Goal: Information Seeking & Learning: Check status

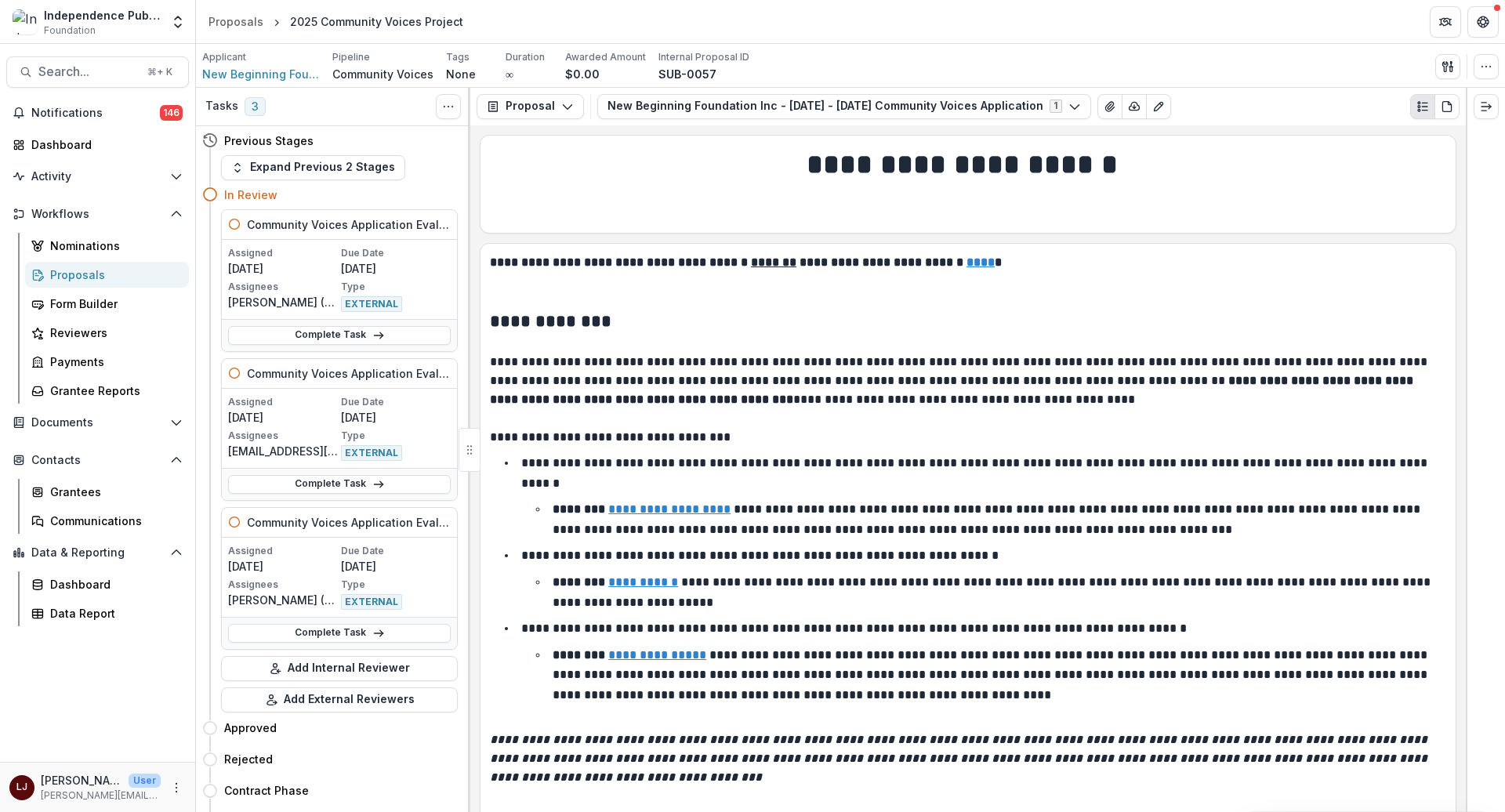
scroll to position [8479, 0]
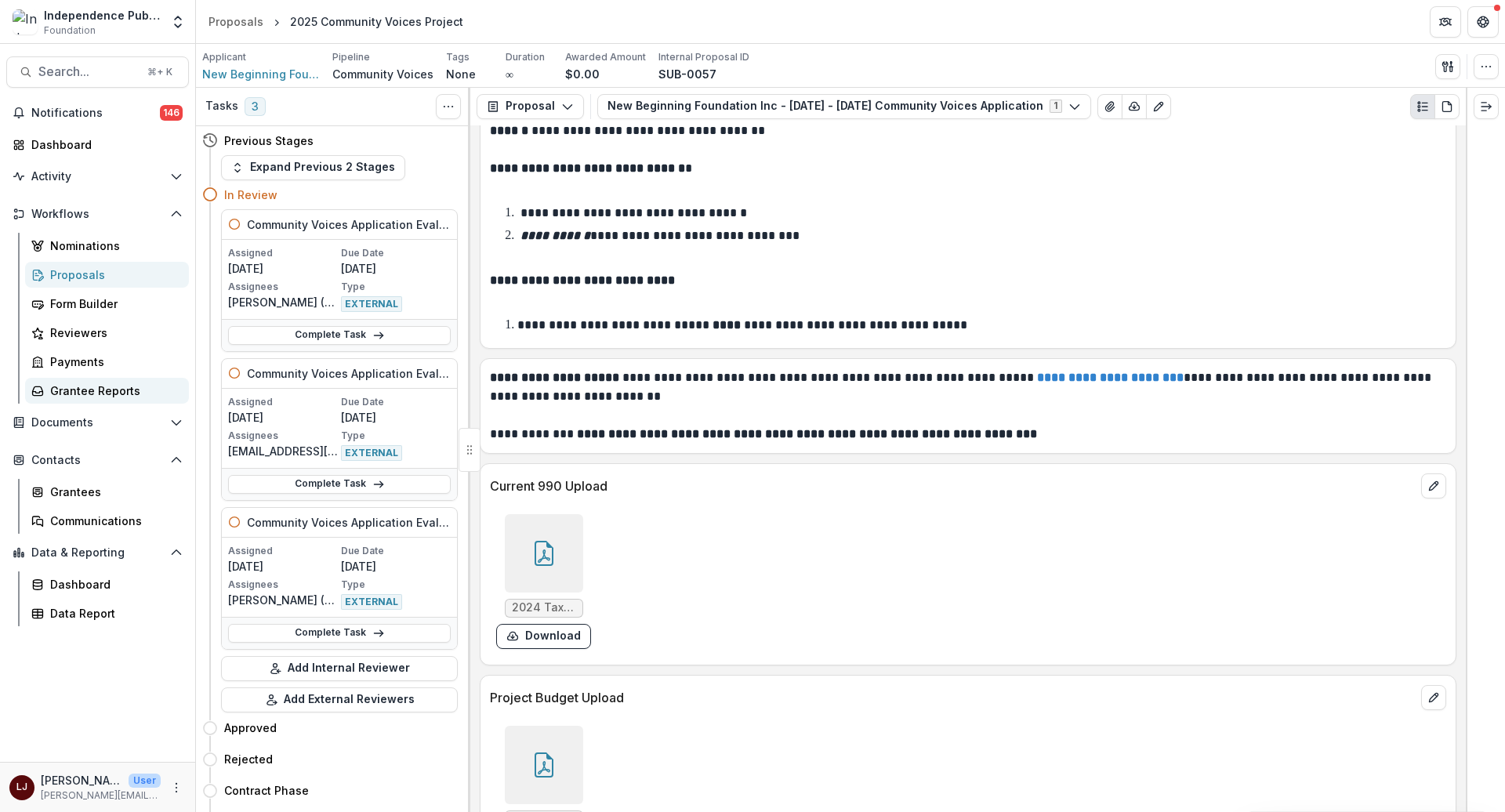
click at [94, 395] on div "Grantee Reports" at bounding box center [114, 391] width 126 height 16
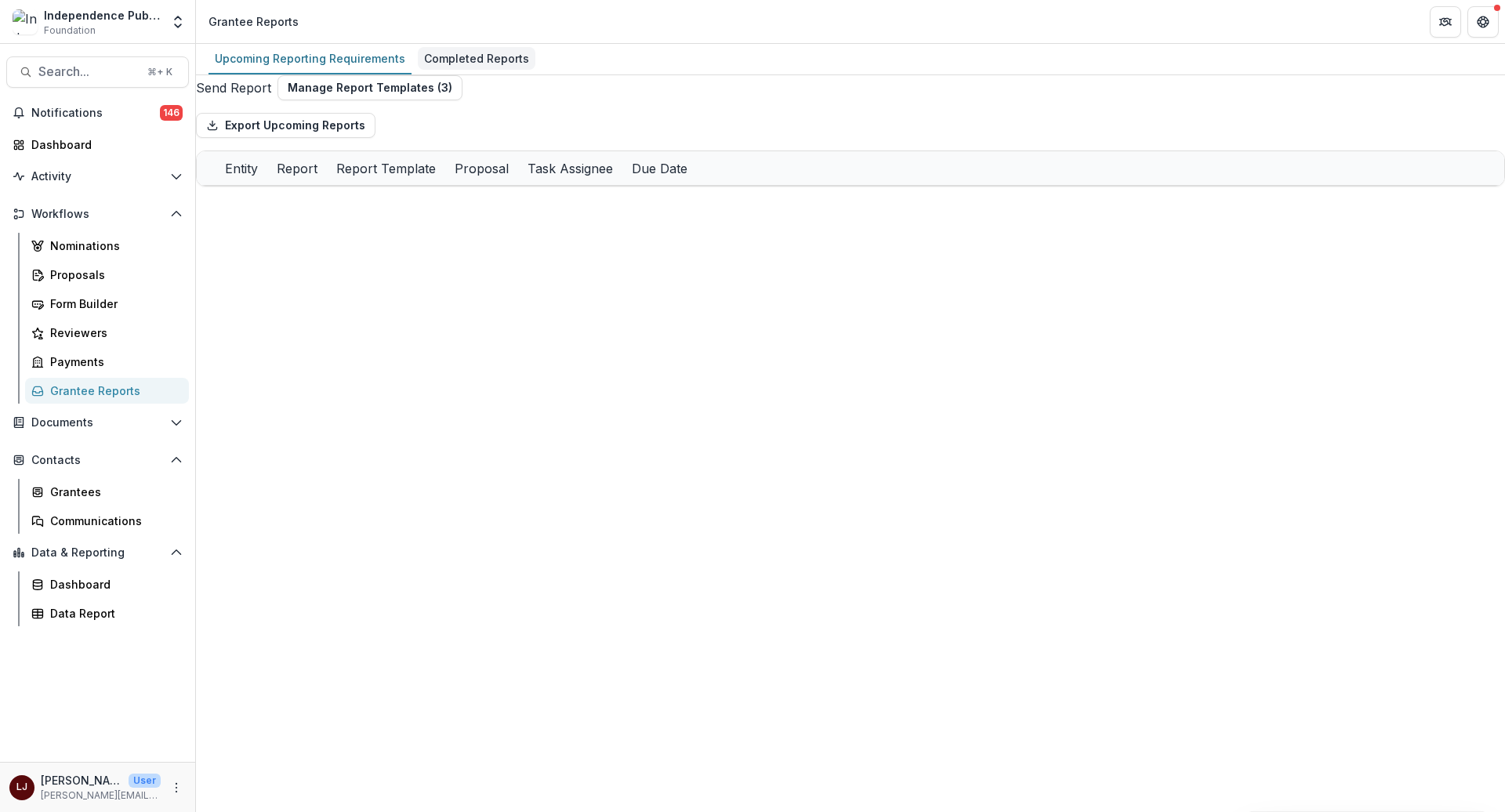
click at [493, 57] on div "Completed Reports" at bounding box center [476, 58] width 117 height 23
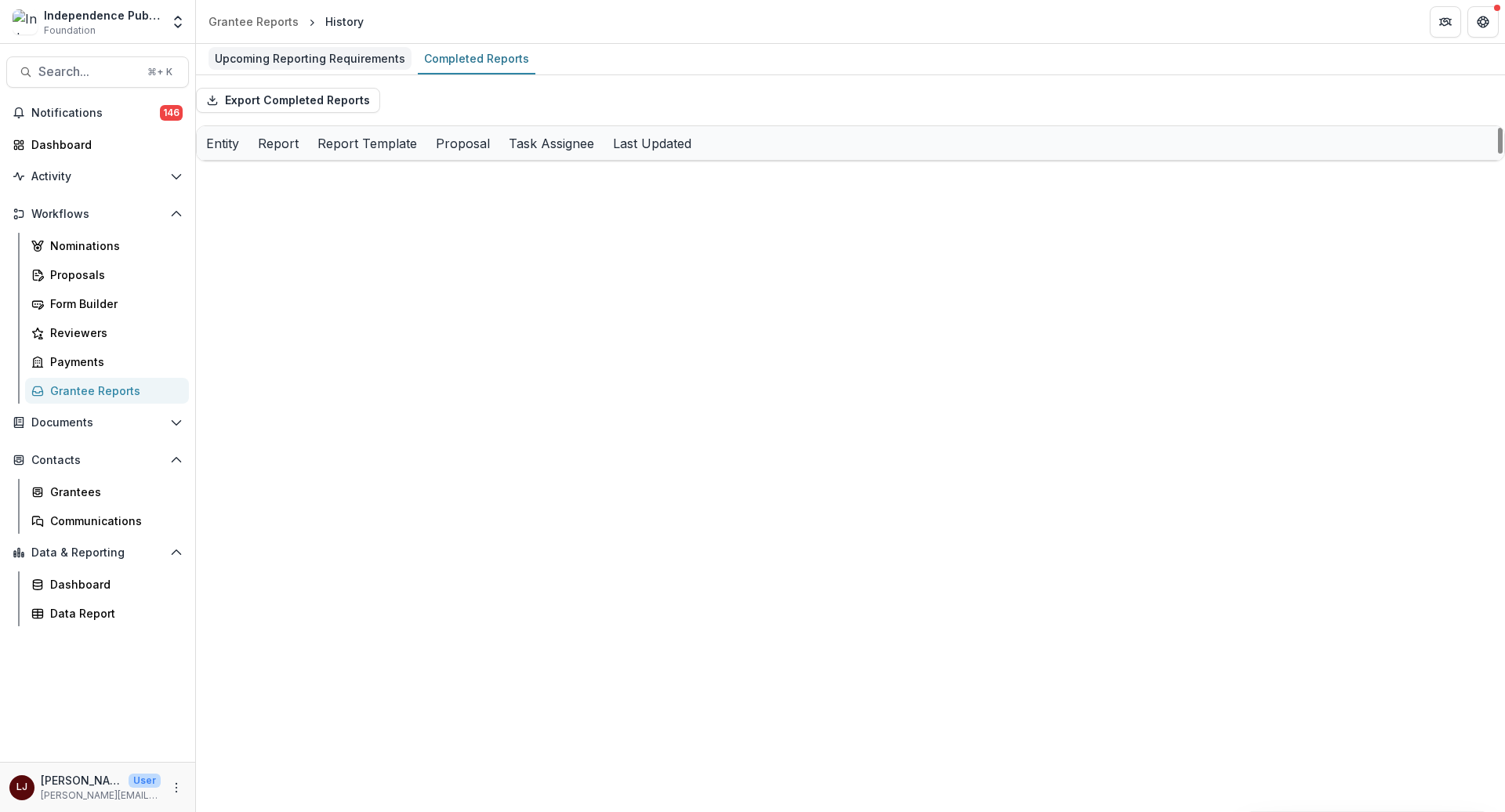
click at [294, 59] on div "Upcoming Reporting Requirements" at bounding box center [311, 58] width 203 height 23
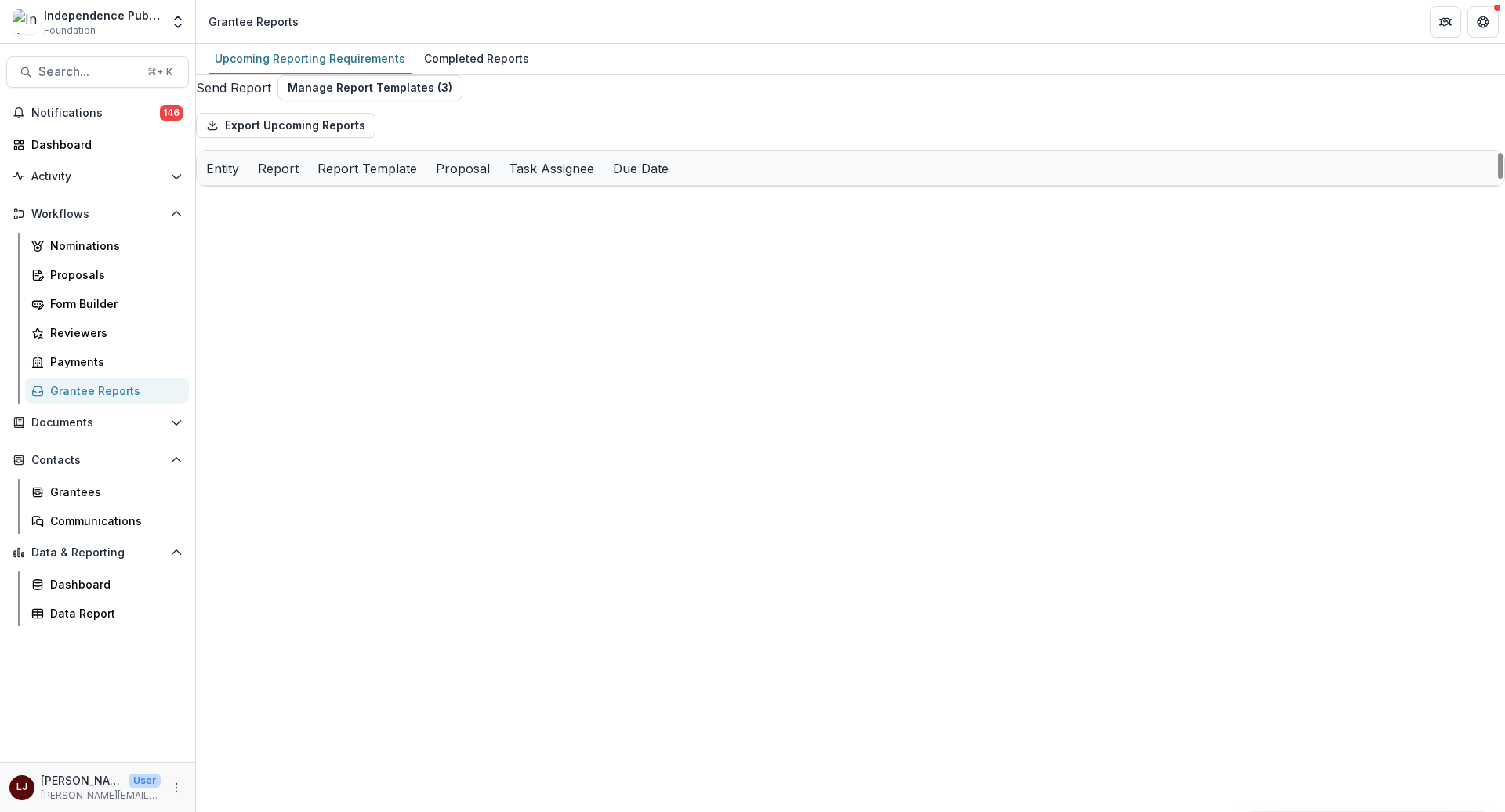
click at [248, 177] on div "Entity" at bounding box center [223, 168] width 51 height 34
click at [297, 215] on input at bounding box center [305, 215] width 125 height 19
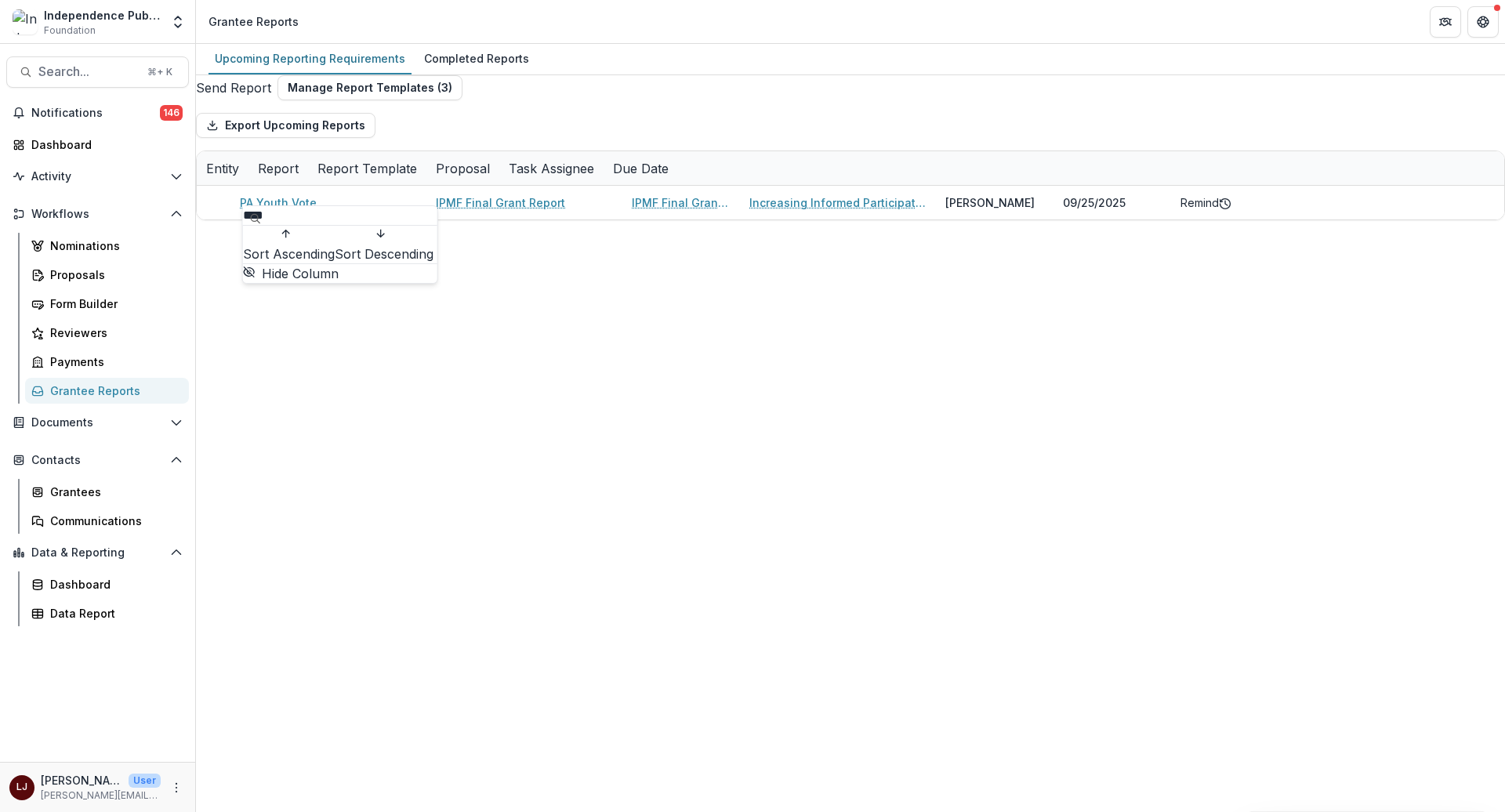
type input "****"
click at [764, 371] on div "Upcoming Reporting Requirements Completed Reports Send Report Manage Report Tem…" at bounding box center [850, 428] width 1309 height 768
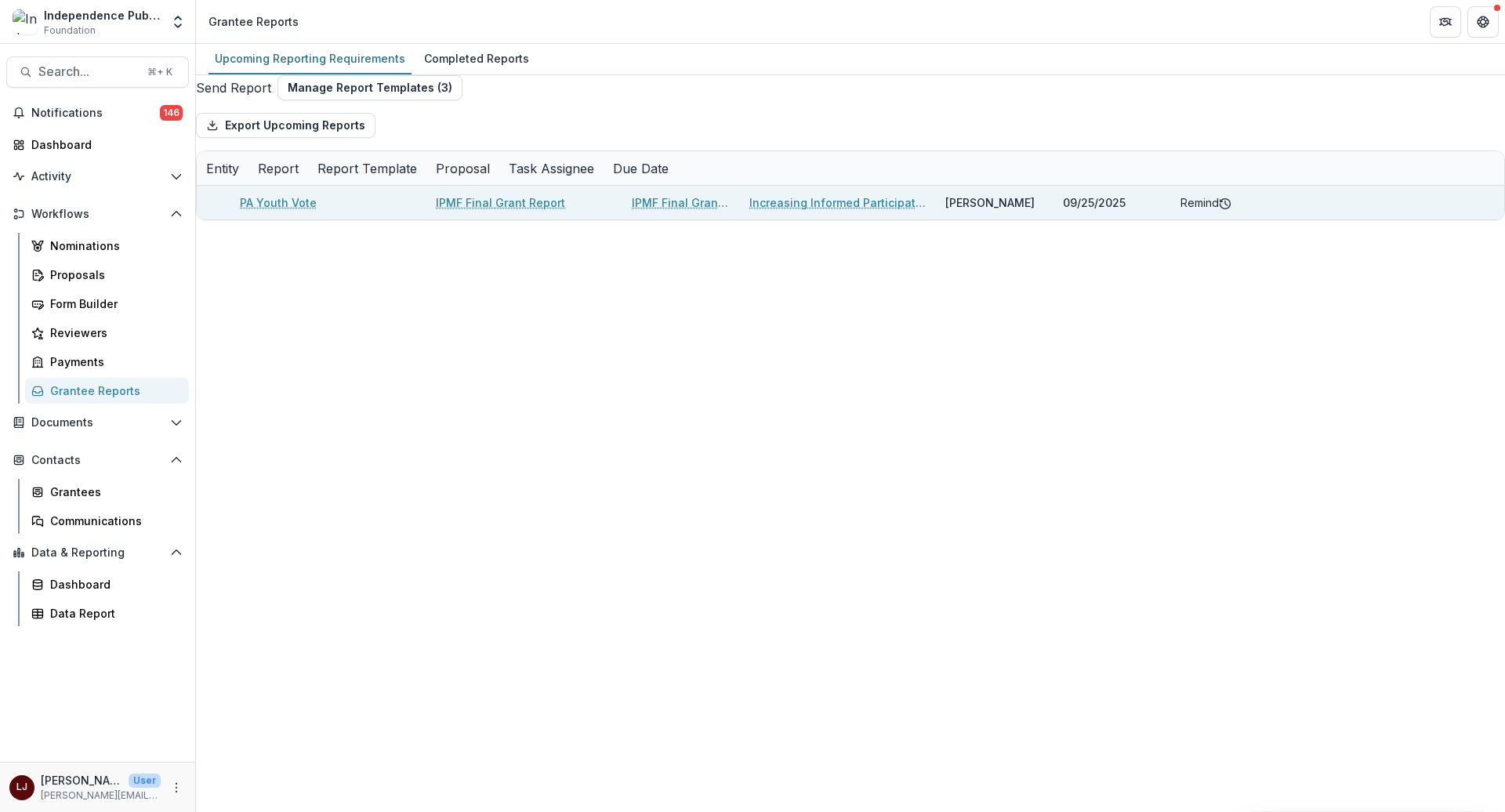
click at [1189, 204] on div "Remind" at bounding box center [1230, 202] width 117 height 34
click at [1209, 211] on button "Remind" at bounding box center [1200, 202] width 38 height 16
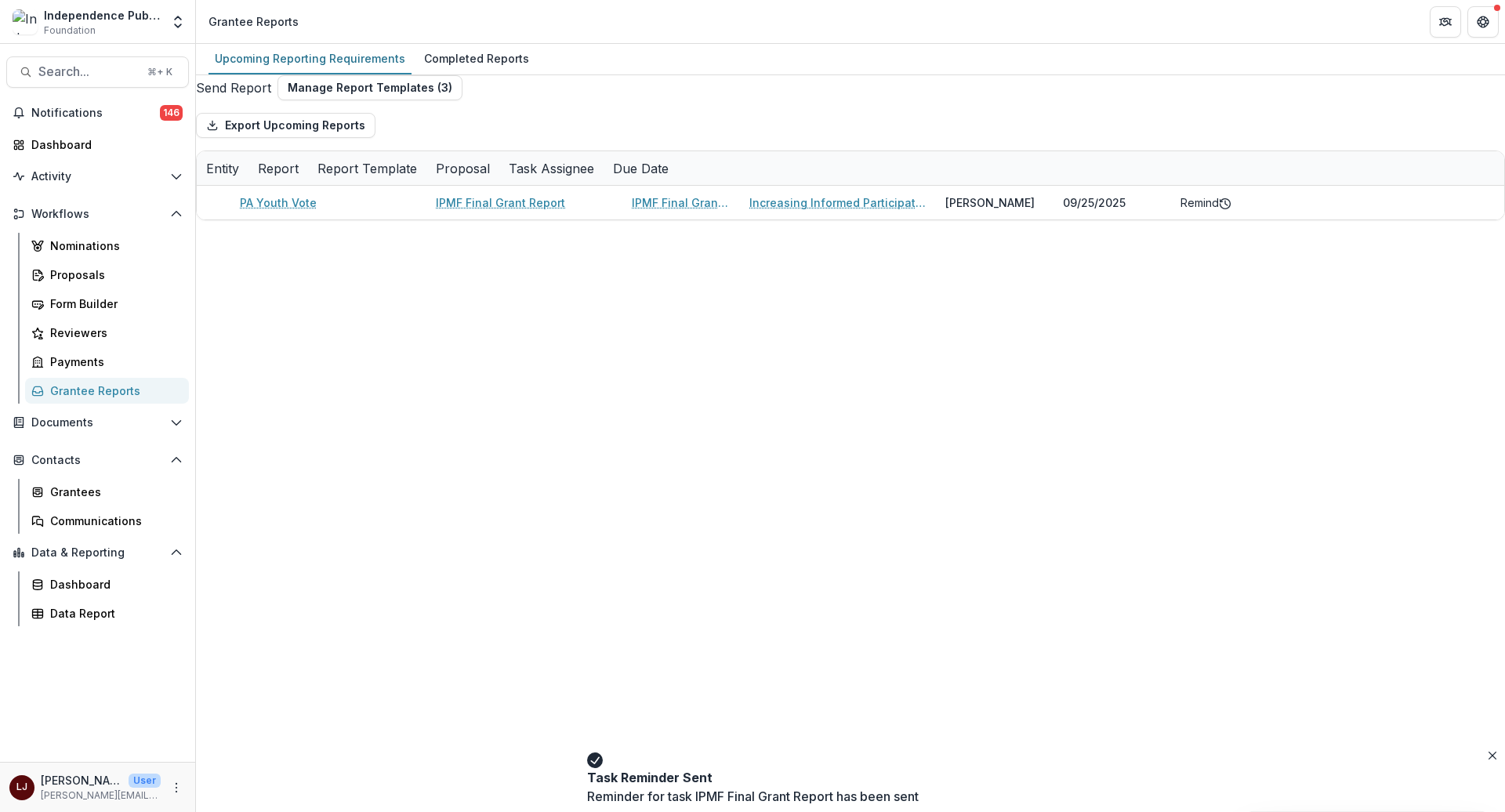
click at [1098, 369] on div "Upcoming Reporting Requirements Completed Reports Send Report Manage Report Tem…" at bounding box center [850, 428] width 1309 height 768
click at [399, 266] on div "Upcoming Reporting Requirements Completed Reports Send Report Manage Report Tem…" at bounding box center [850, 428] width 1309 height 768
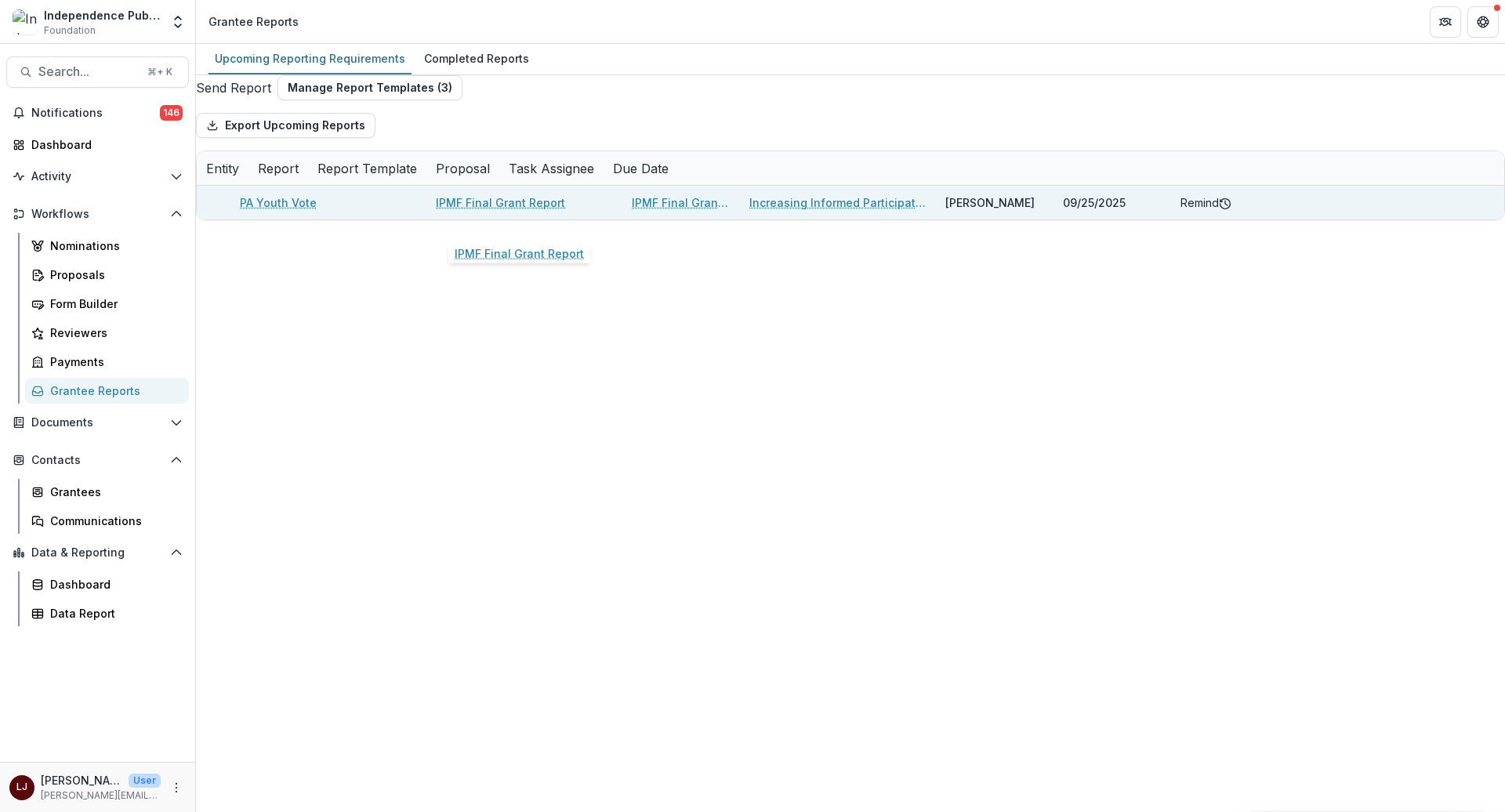
click at [511, 211] on link "IPMF Final Grant Report" at bounding box center [500, 202] width 129 height 16
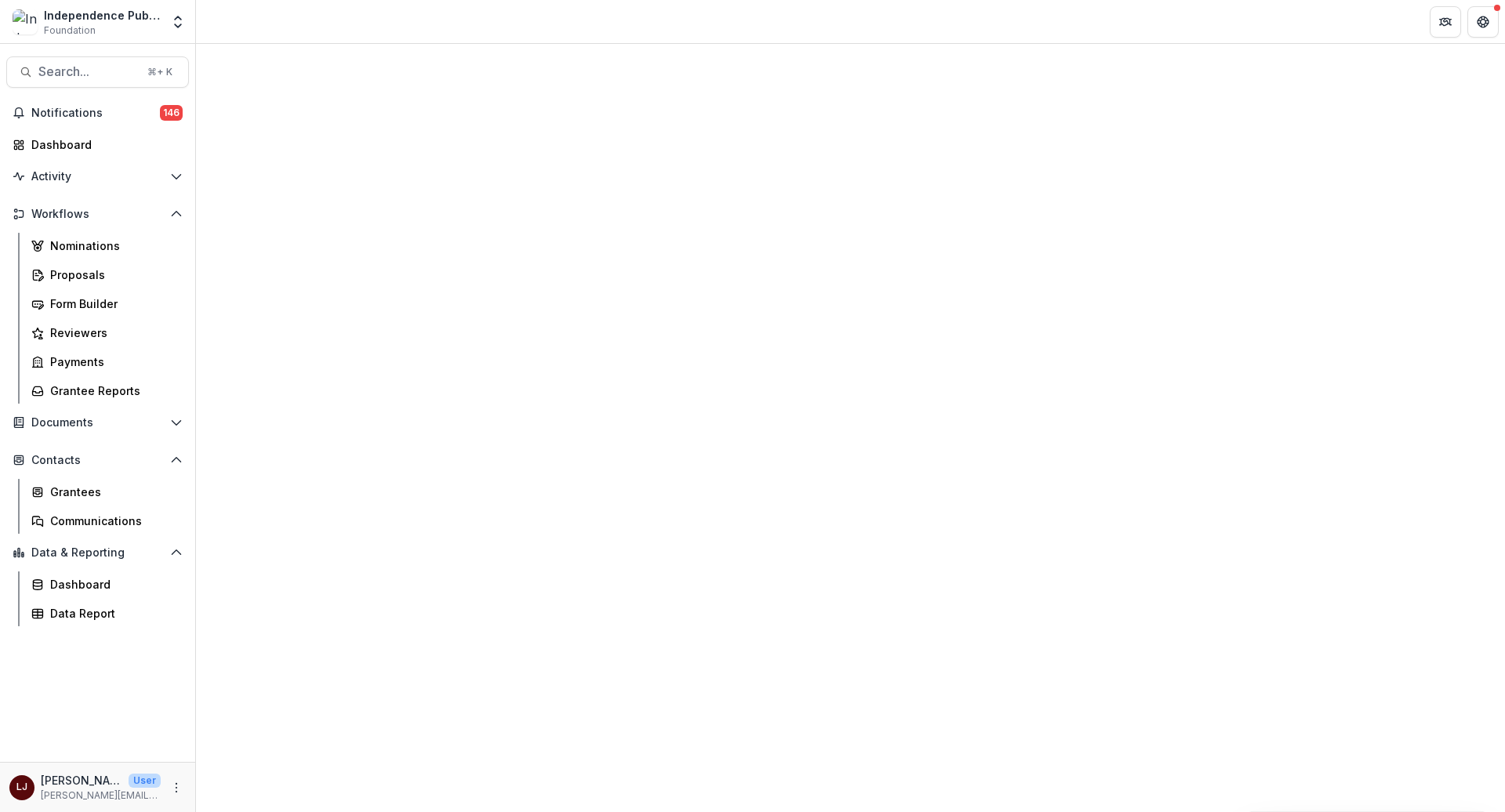
select select "********"
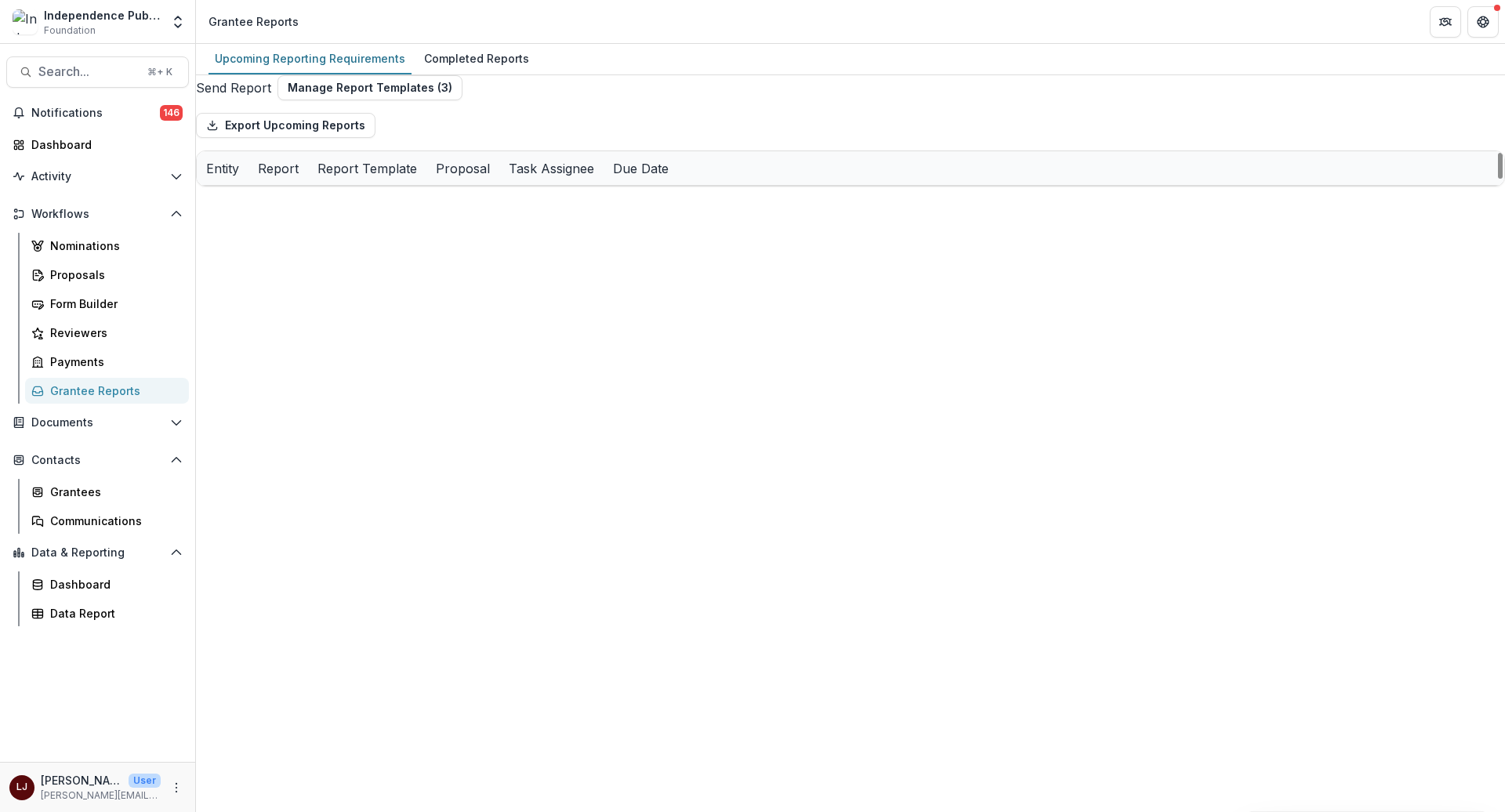
click at [248, 178] on div "Entity" at bounding box center [223, 168] width 51 height 19
click at [311, 215] on input at bounding box center [305, 215] width 125 height 19
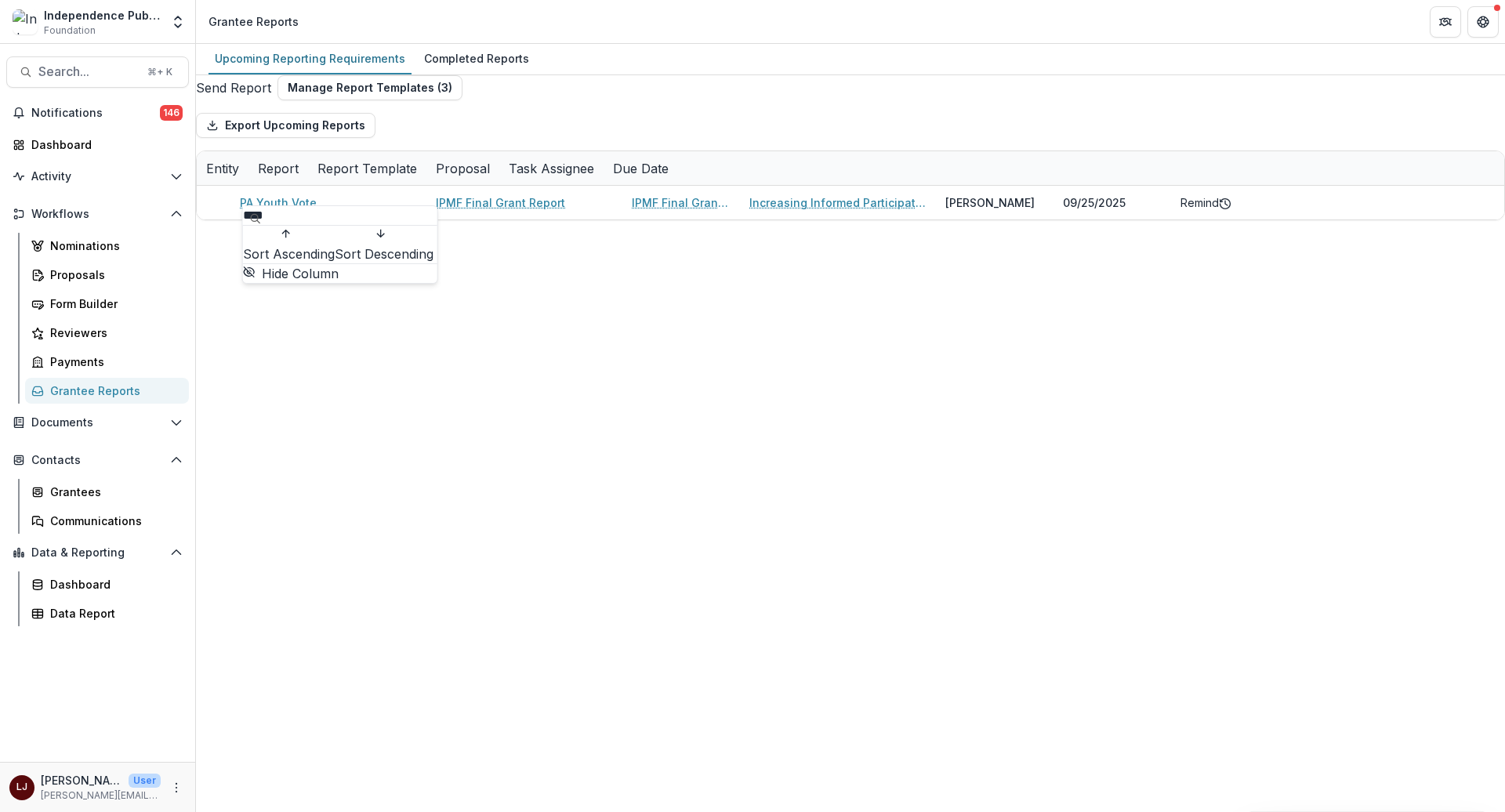
type input "****"
click at [492, 482] on div "Upcoming Reporting Requirements Completed Reports Send Report Manage Report Tem…" at bounding box center [850, 428] width 1309 height 768
click at [644, 92] on div "Send Report Manage Report Templates ( 3 ) Export Upcoming Reports Entity Report…" at bounding box center [850, 147] width 1309 height 145
click at [446, 42] on header "Grantee Reports" at bounding box center [850, 21] width 1309 height 43
click at [445, 57] on div "Completed Reports" at bounding box center [476, 58] width 117 height 23
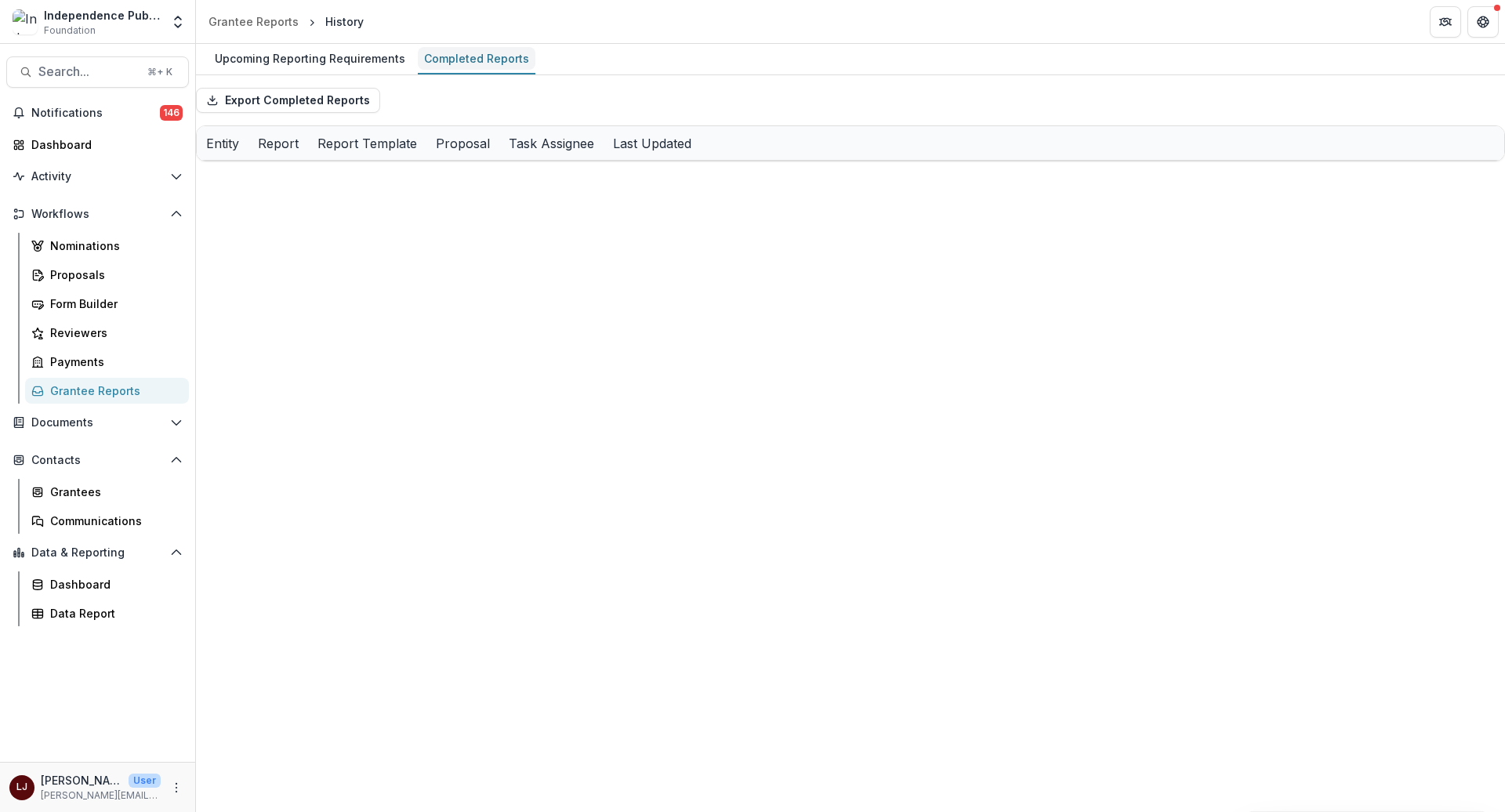
click at [438, 57] on div "Completed Reports" at bounding box center [476, 58] width 117 height 23
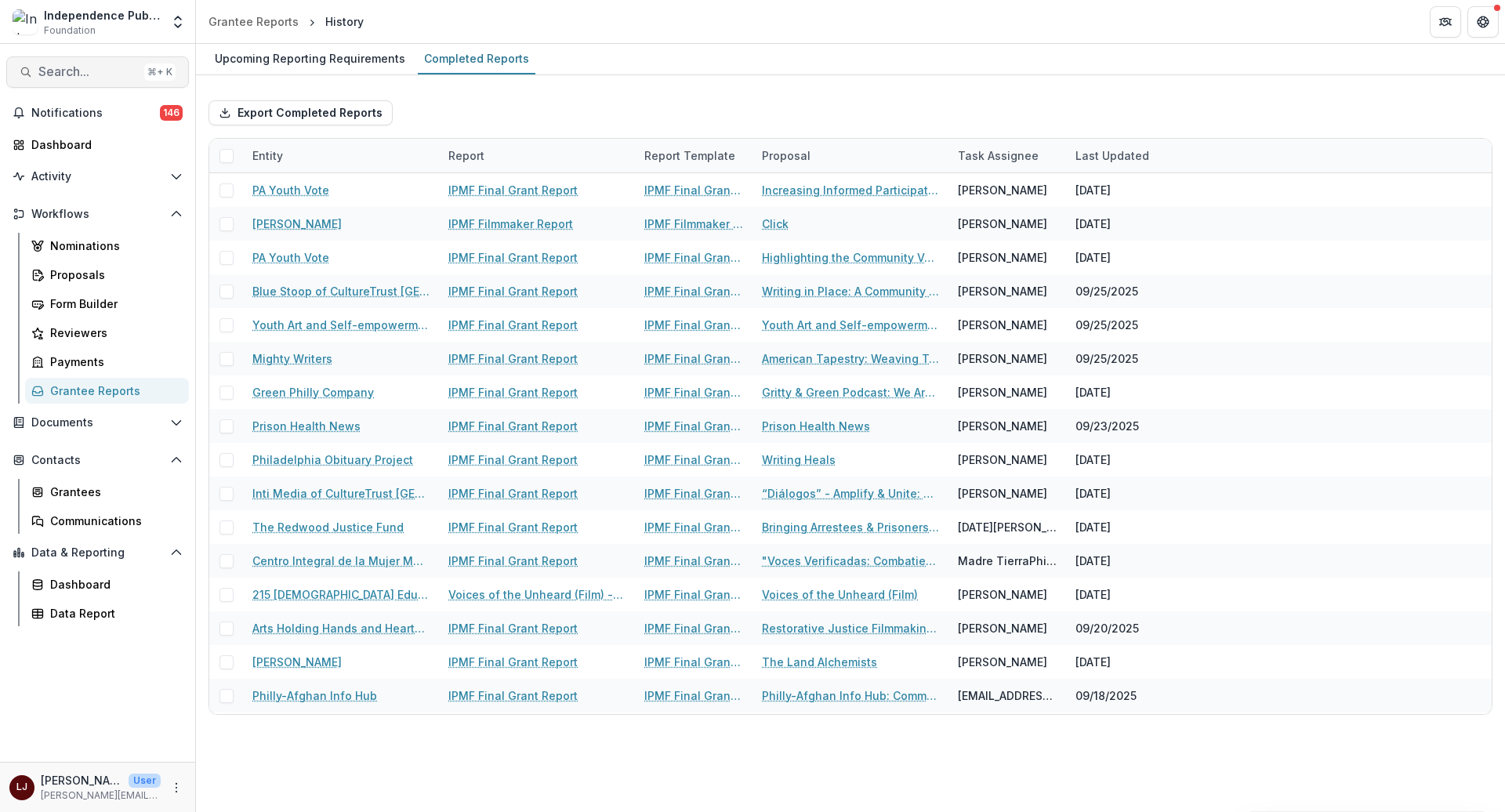
click at [77, 73] on span "Search..." at bounding box center [88, 71] width 100 height 15
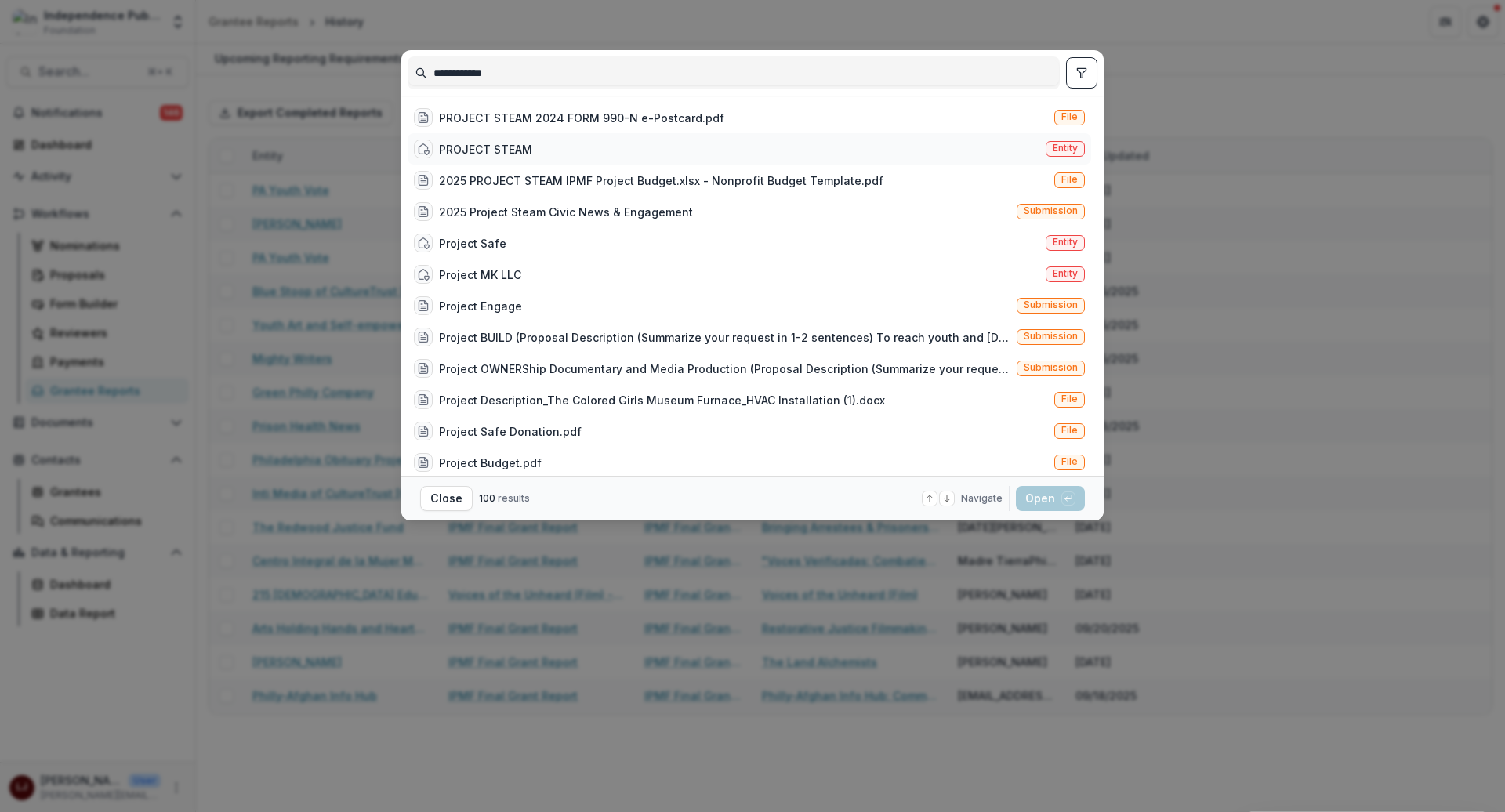
type input "**********"
click at [547, 144] on div "PROJECT STEAM Entity" at bounding box center [749, 148] width 683 height 31
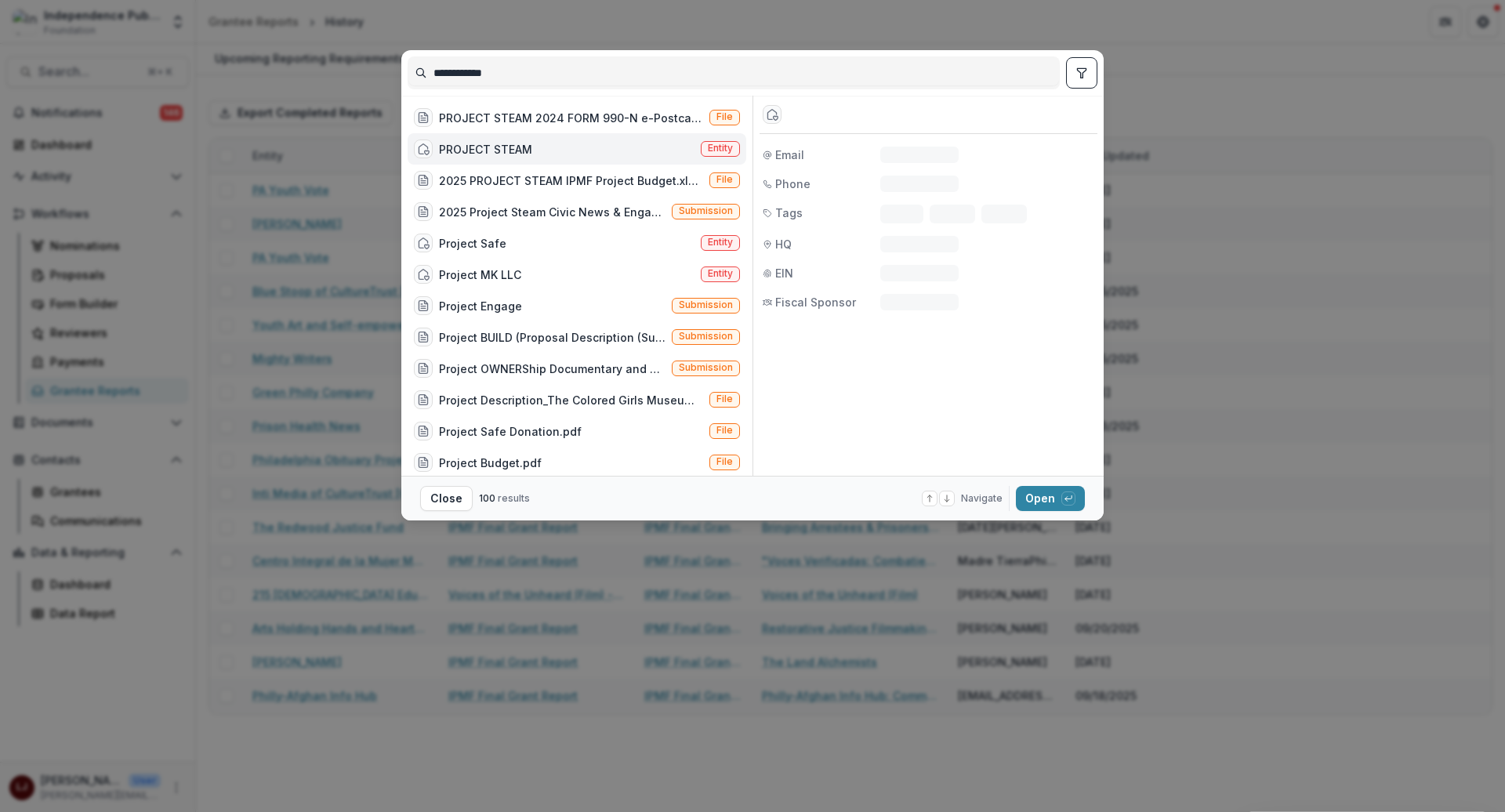
click at [547, 144] on div "PROJECT STEAM Entity" at bounding box center [577, 148] width 339 height 31
